Goal: Transaction & Acquisition: Subscribe to service/newsletter

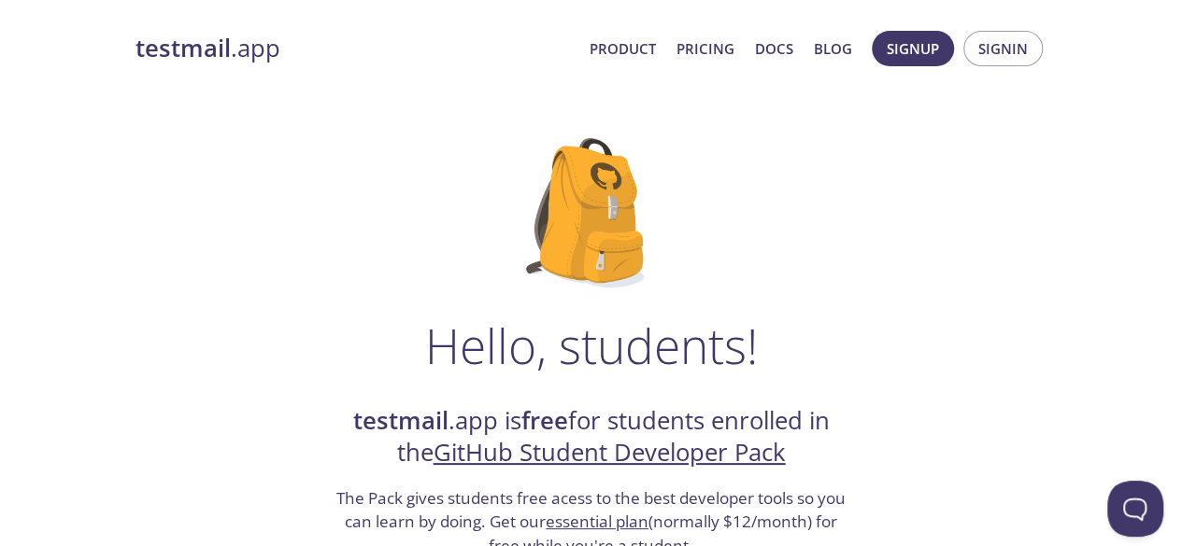
scroll to position [397, 0]
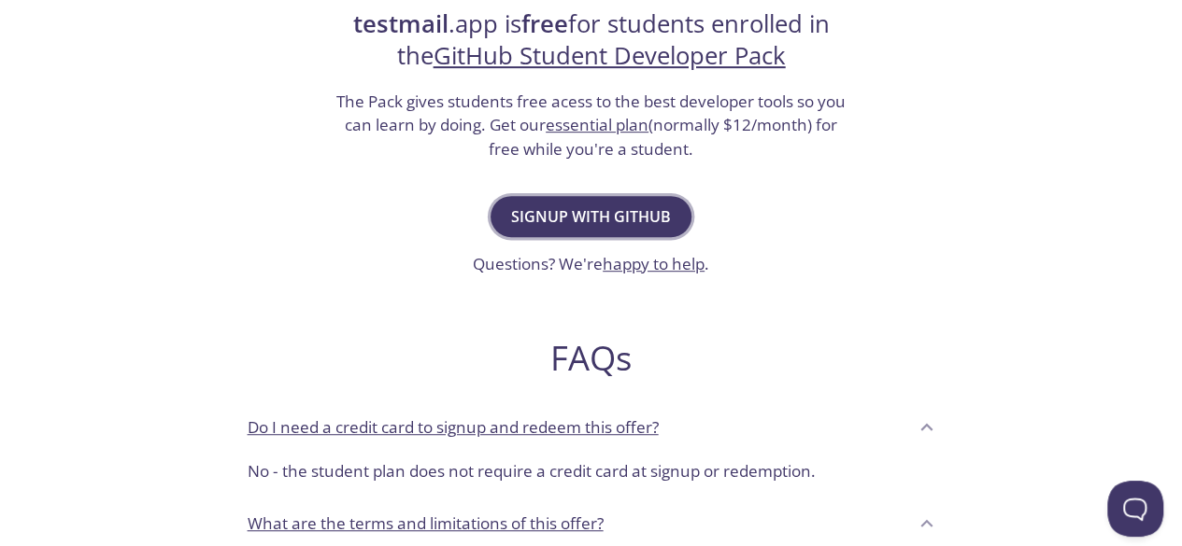
click at [621, 211] on span "Signup with GitHub" at bounding box center [591, 217] width 160 height 26
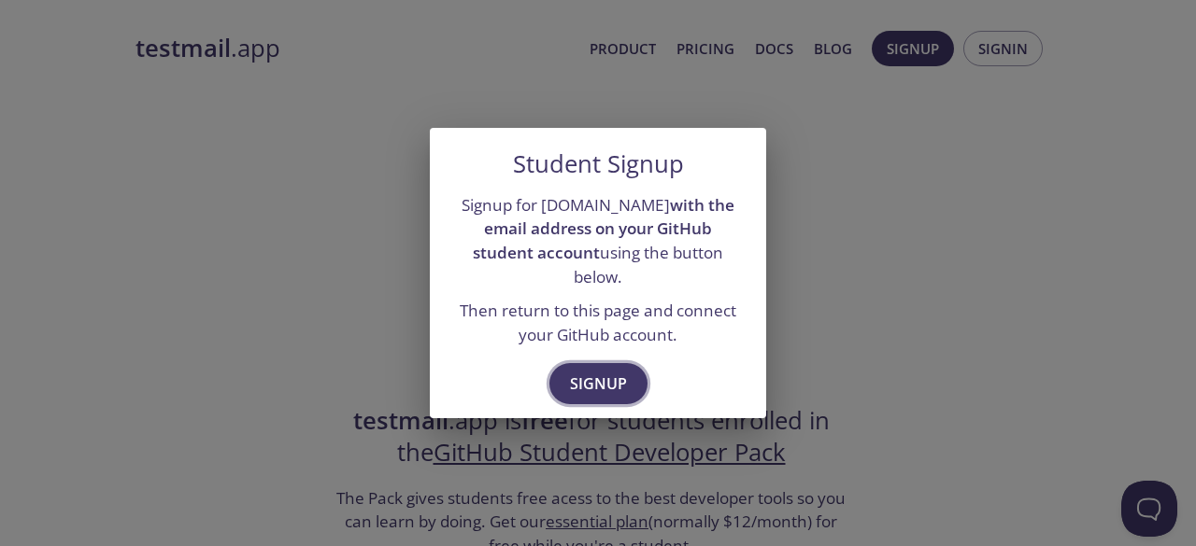
click at [620, 371] on span "Signup" at bounding box center [598, 384] width 57 height 26
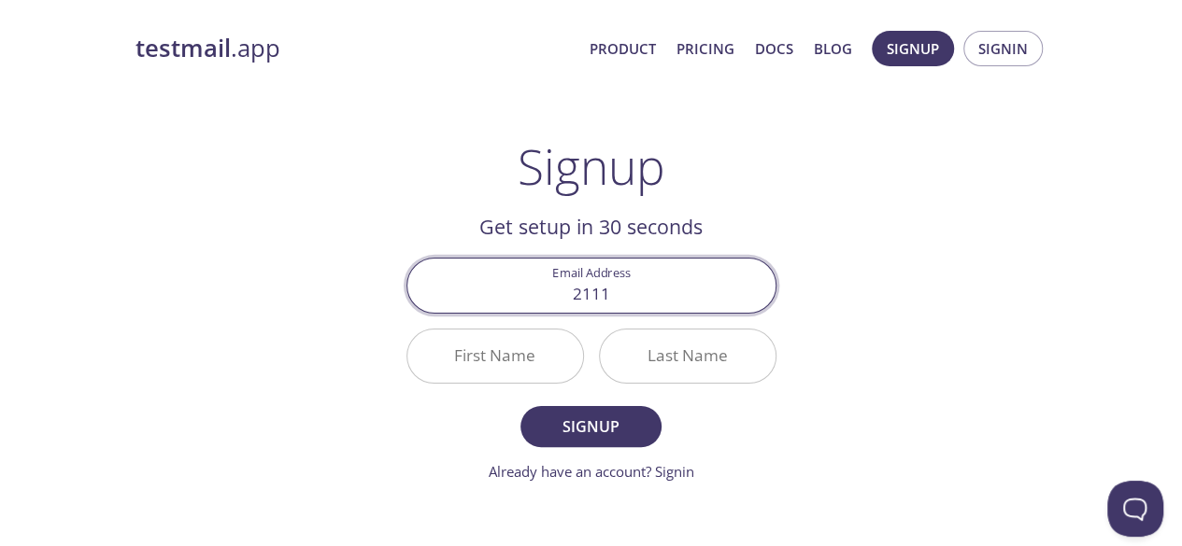
type input "[EMAIL_ADDRESS][DOMAIN_NAME]"
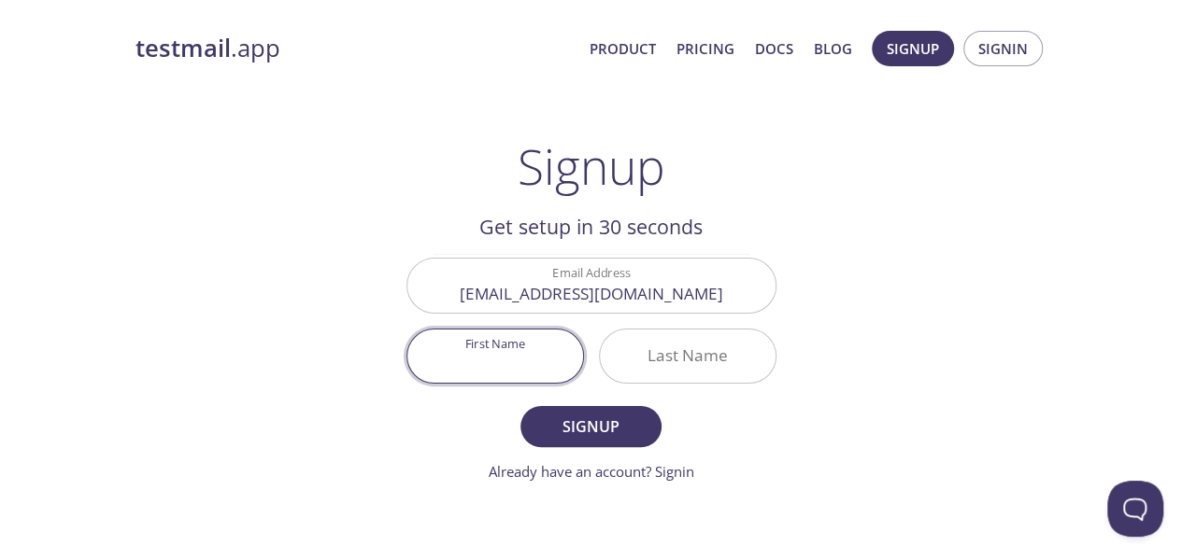
click at [521, 363] on input "First Name" at bounding box center [495, 356] width 176 height 53
type input "Minh"
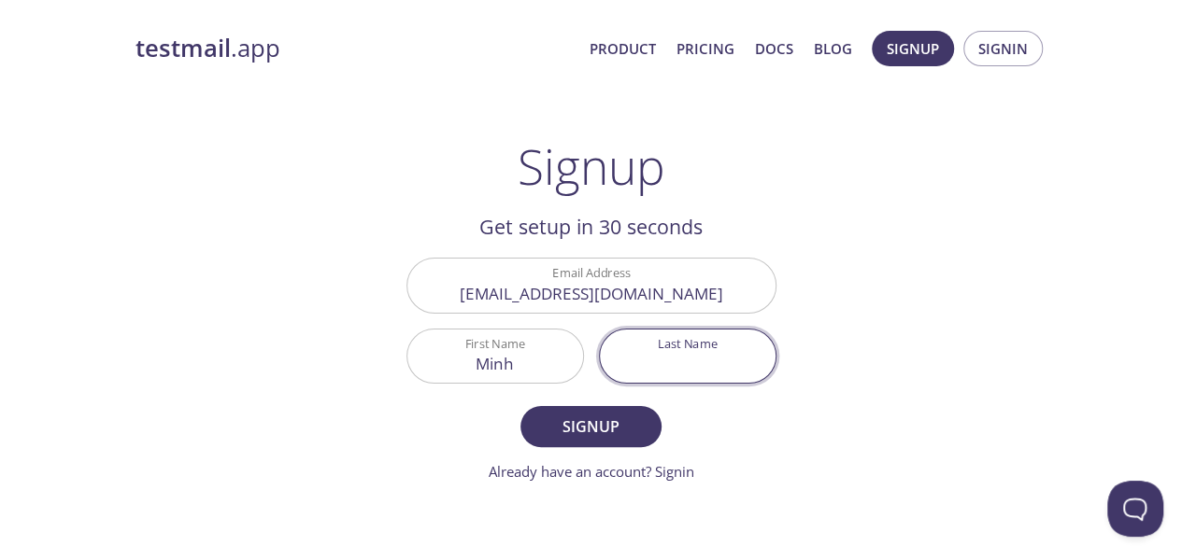
click at [663, 372] on input "Last Name" at bounding box center [688, 356] width 176 height 53
type input "[PERSON_NAME]"
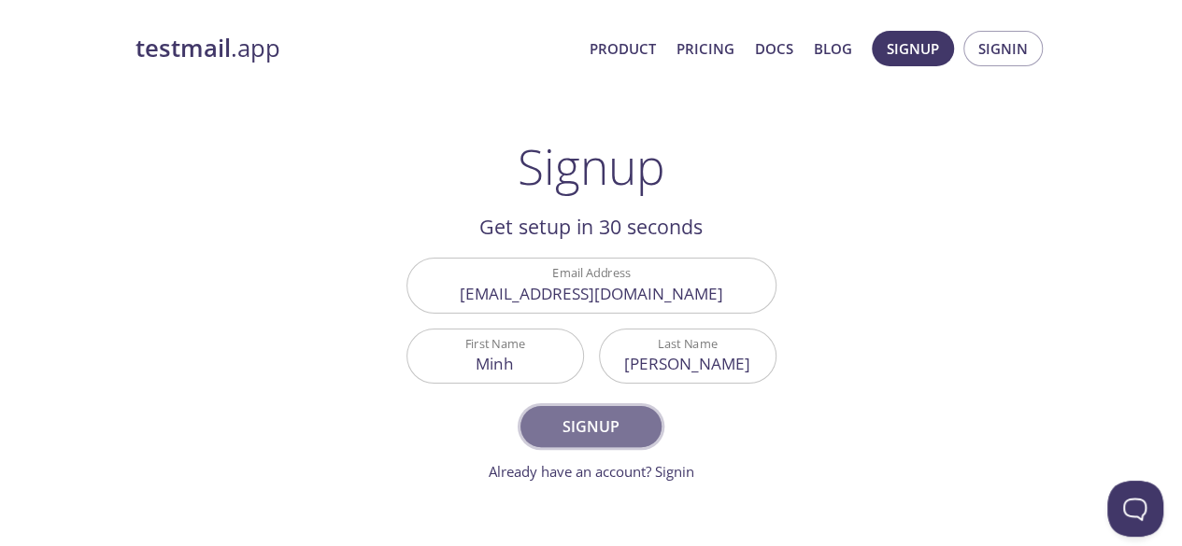
click at [643, 414] on button "Signup" at bounding box center [590, 426] width 140 height 41
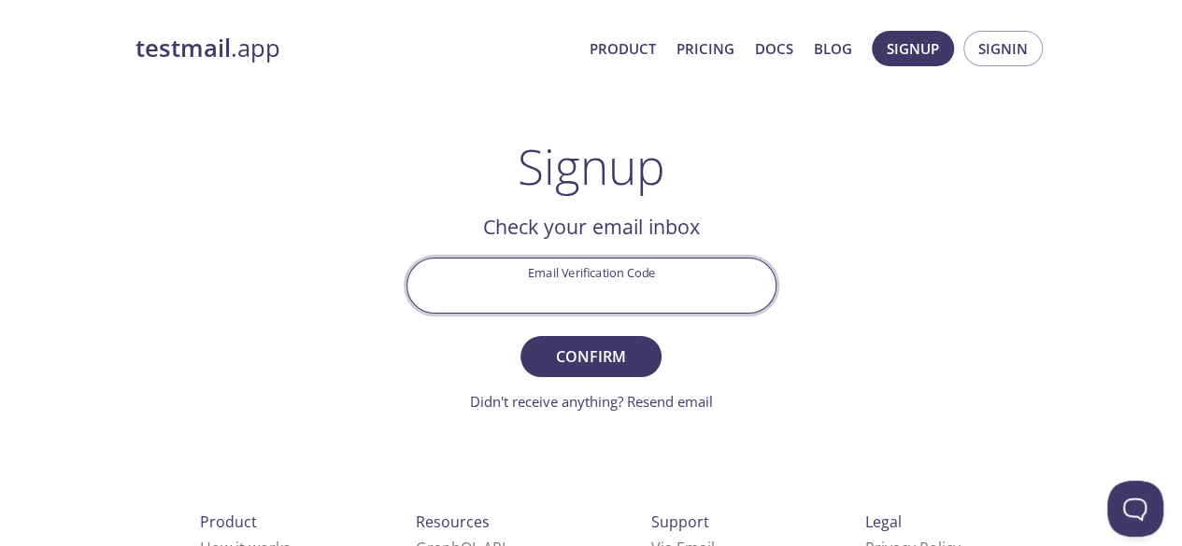
click at [583, 294] on input "Email Verification Code" at bounding box center [591, 285] width 368 height 53
paste input "XV1BDL1"
type input "XV1BDL1"
click at [616, 352] on span "Confirm" at bounding box center [590, 357] width 99 height 26
